Goal: Complete application form: Complete application form

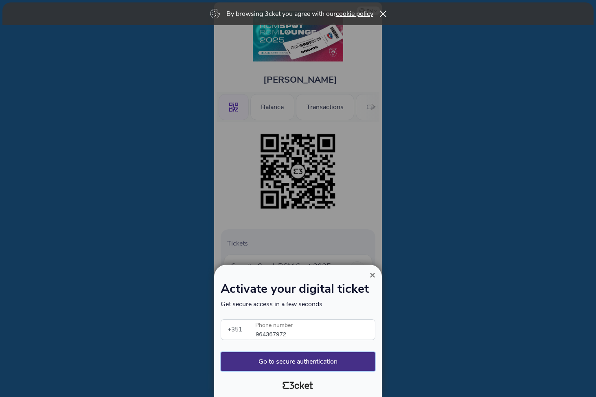
click at [305, 361] on button "Go to secure authentication" at bounding box center [298, 361] width 155 height 19
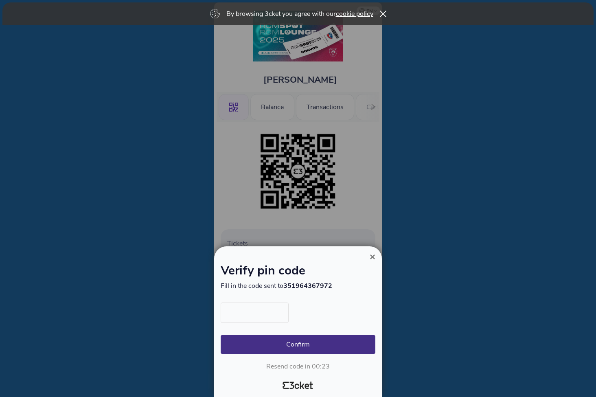
click at [262, 317] on input "text" at bounding box center [255, 312] width 68 height 20
type input "3416"
click at [298, 344] on button "Confirm" at bounding box center [298, 344] width 155 height 19
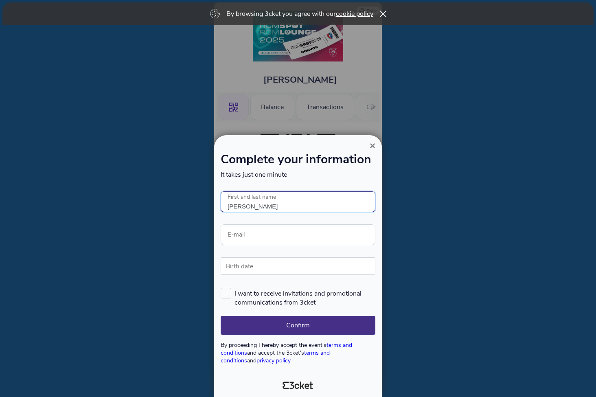
type input "[PERSON_NAME]"
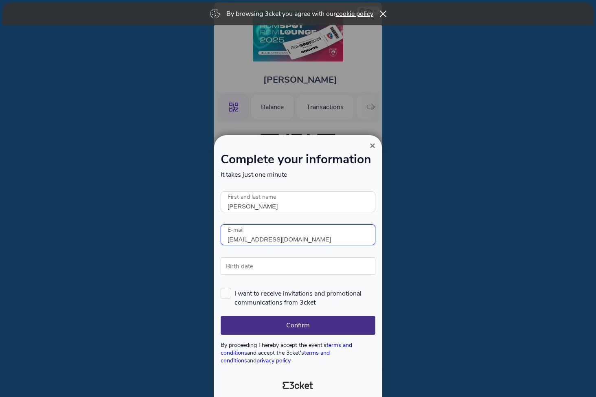
type input "Rcacilhas@cm-montemornovo.pt"
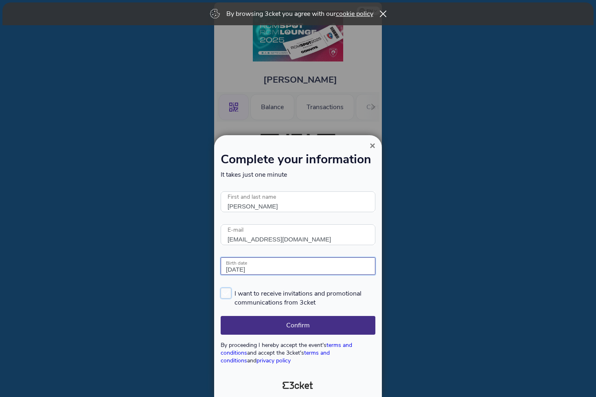
type input "12/02/1985"
click at [229, 292] on label "I want to receive invitations and promotional communications from 3cket" at bounding box center [298, 297] width 155 height 19
click at [221, 288] on input "I want to receive invitations and promotional communications from 3cket" at bounding box center [221, 287] width 1 height 1
click at [228, 291] on label "I want to receive invitations and promotional communications from 3cket" at bounding box center [298, 297] width 155 height 19
click at [221, 288] on input "I want to receive invitations and promotional communications from 3cket" at bounding box center [221, 287] width 1 height 1
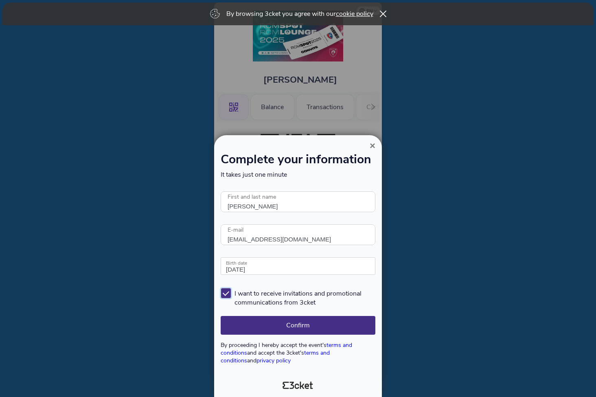
checkbox input "false"
click at [316, 323] on button "Confirm" at bounding box center [298, 325] width 155 height 19
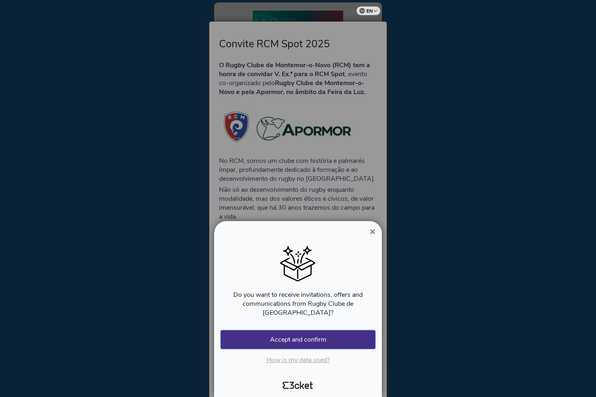
click at [313, 339] on button "Accept and confirm" at bounding box center [298, 339] width 155 height 19
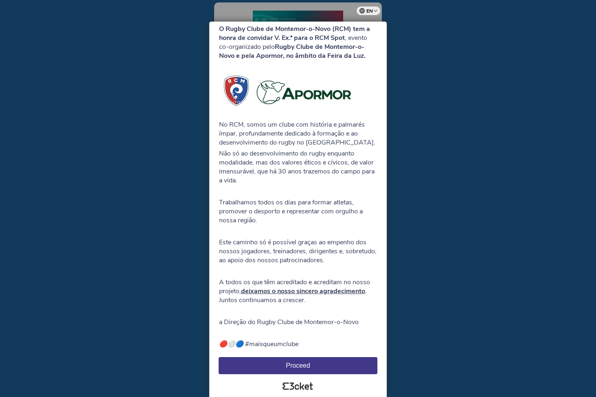
scroll to position [38, 0]
click at [324, 365] on button "Proceed" at bounding box center [298, 365] width 159 height 17
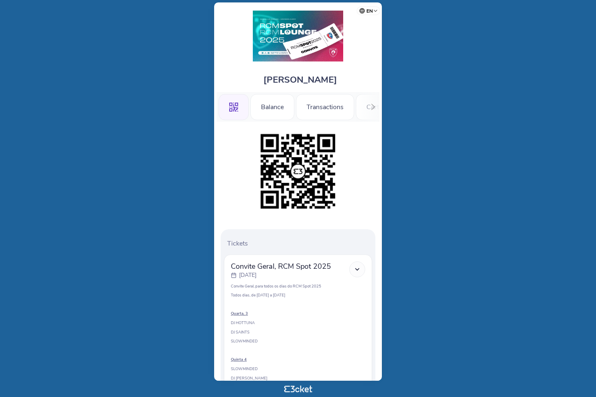
scroll to position [0, 0]
